Goal: Task Accomplishment & Management: Complete application form

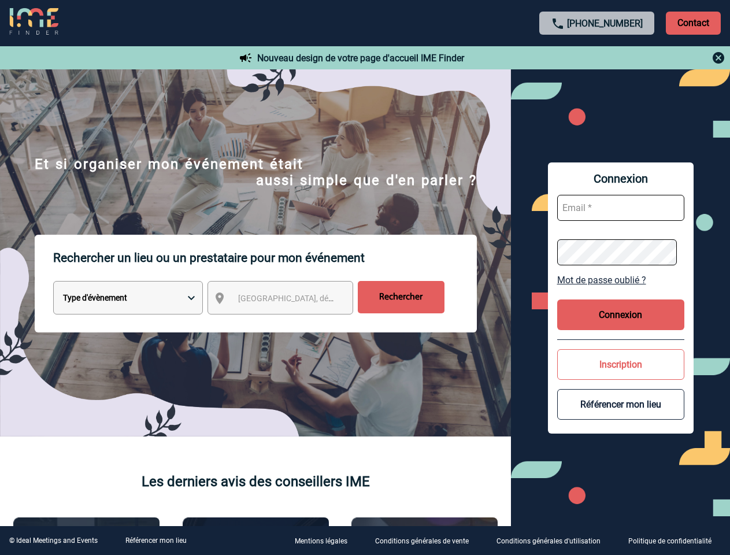
click at [365, 277] on p "Rechercher un lieu ou un prestataire pour mon événement" at bounding box center [265, 258] width 424 height 46
click at [693, 23] on p "Contact" at bounding box center [693, 23] width 55 height 23
click at [597, 58] on div at bounding box center [299, 227] width 598 height 454
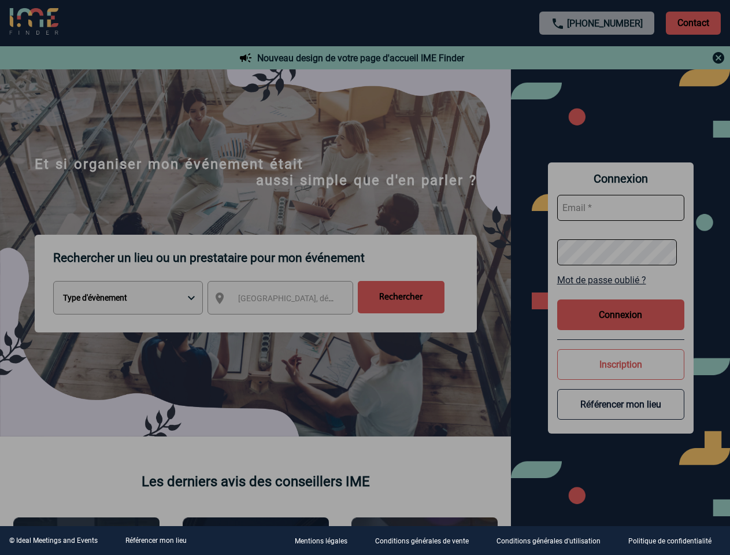
click at [291, 300] on div at bounding box center [365, 277] width 730 height 555
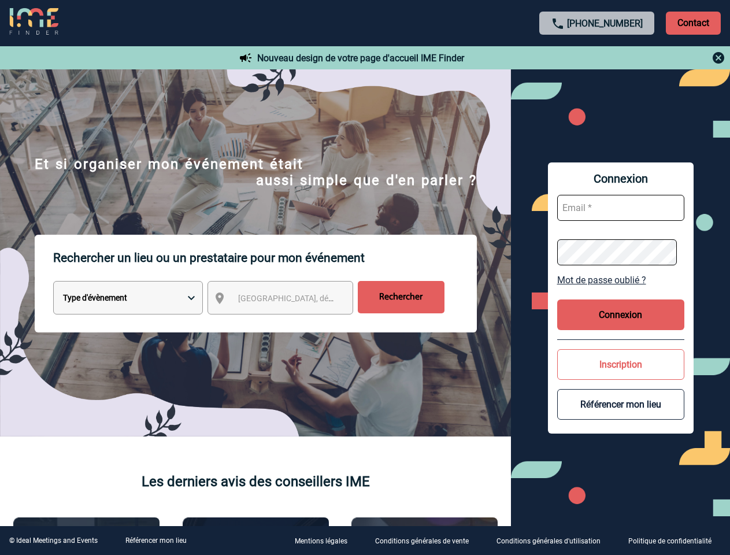
click at [621, 280] on link "Mot de passe oublié ?" at bounding box center [620, 280] width 127 height 11
click at [568, 314] on div at bounding box center [284, 216] width 568 height 432
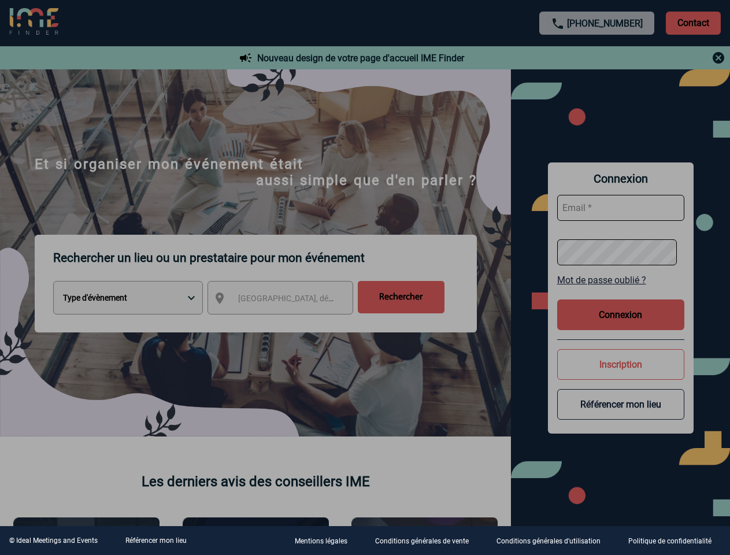
click at [621, 364] on div at bounding box center [365, 277] width 730 height 555
click at [621, 404] on button "Référencer mon lieu" at bounding box center [620, 404] width 127 height 31
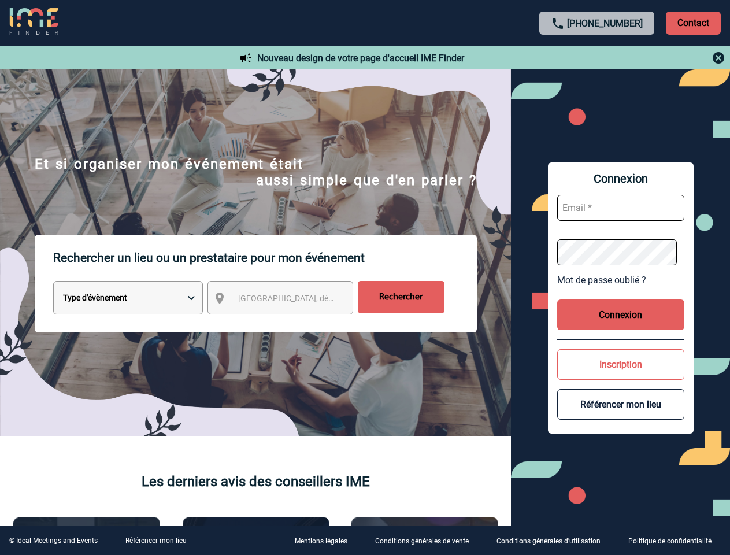
click at [155, 540] on link "Référencer mon lieu" at bounding box center [155, 540] width 61 height 8
